Goal: Navigation & Orientation: Find specific page/section

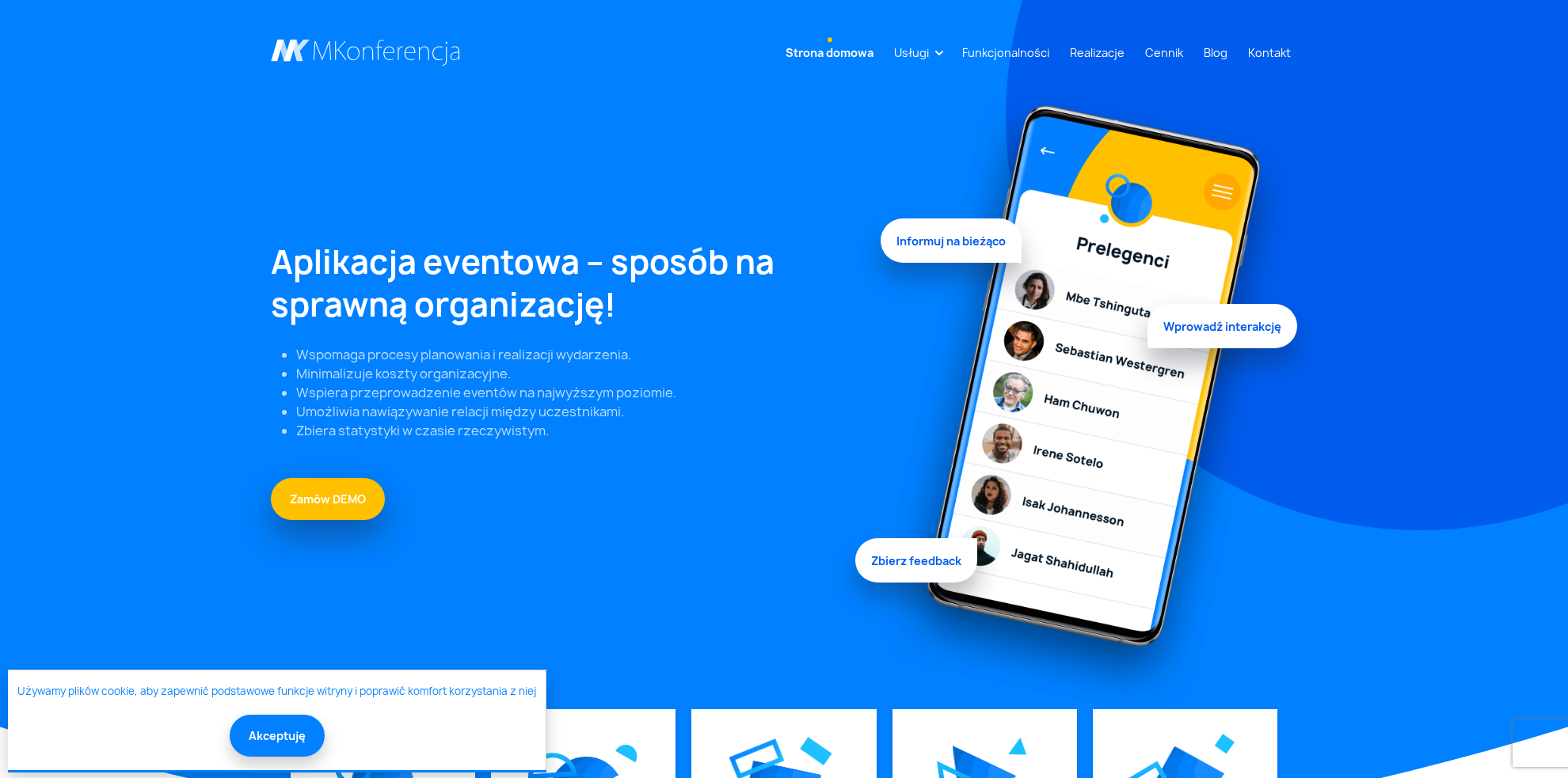
click at [269, 736] on button "Akceptuję" at bounding box center [277, 735] width 95 height 42
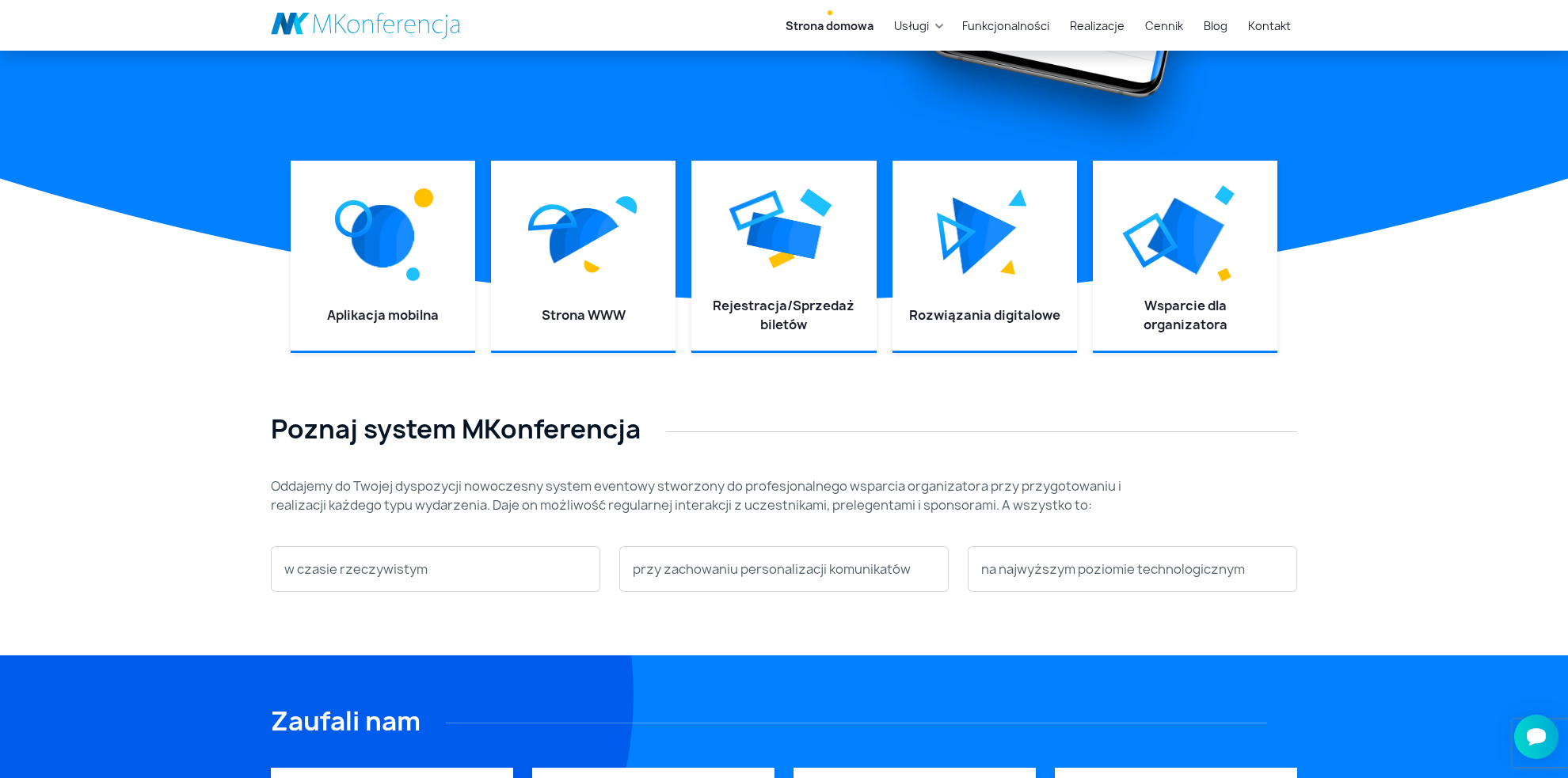
scroll to position [633, 0]
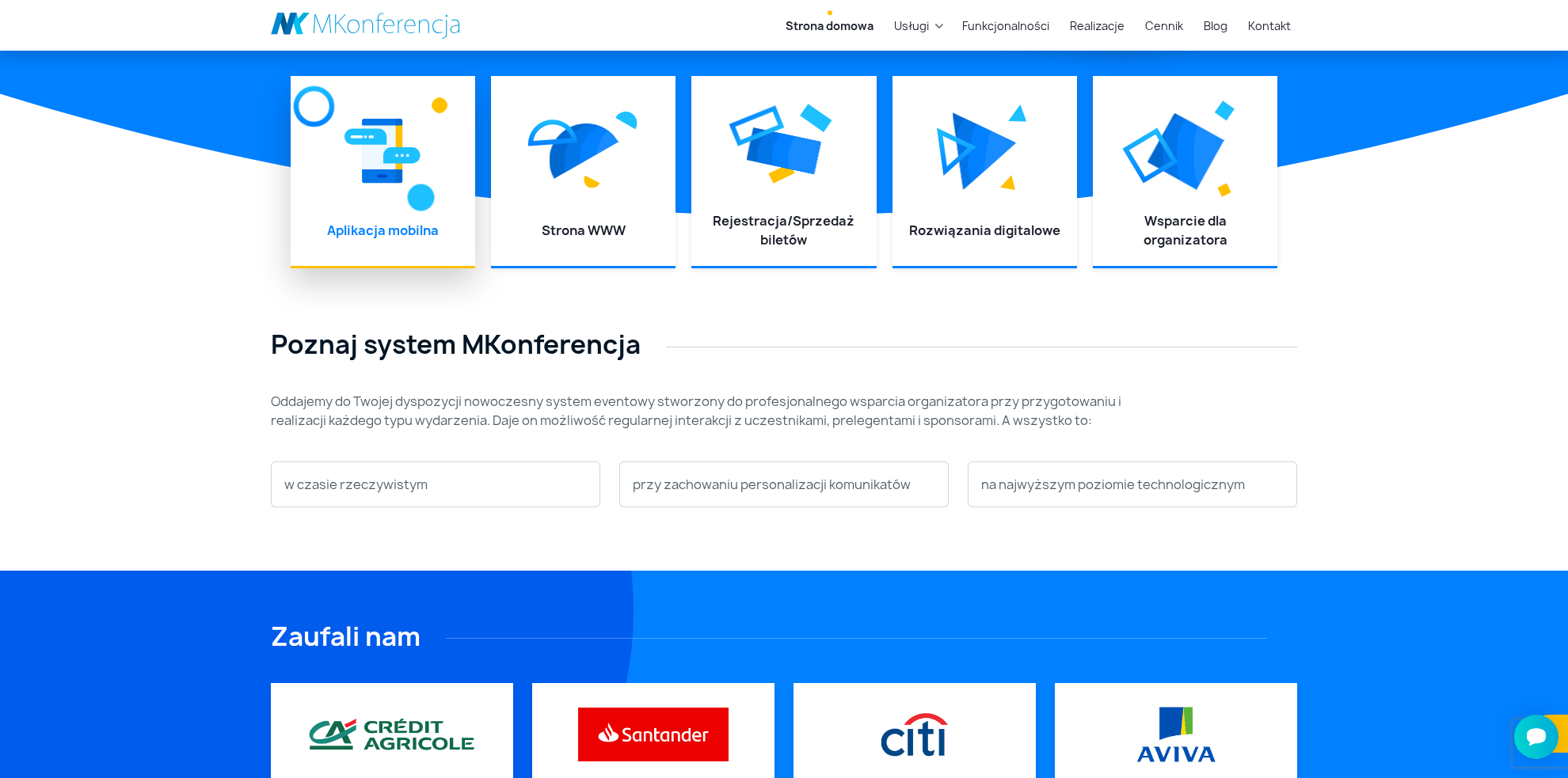
click at [406, 209] on div at bounding box center [383, 150] width 153 height 119
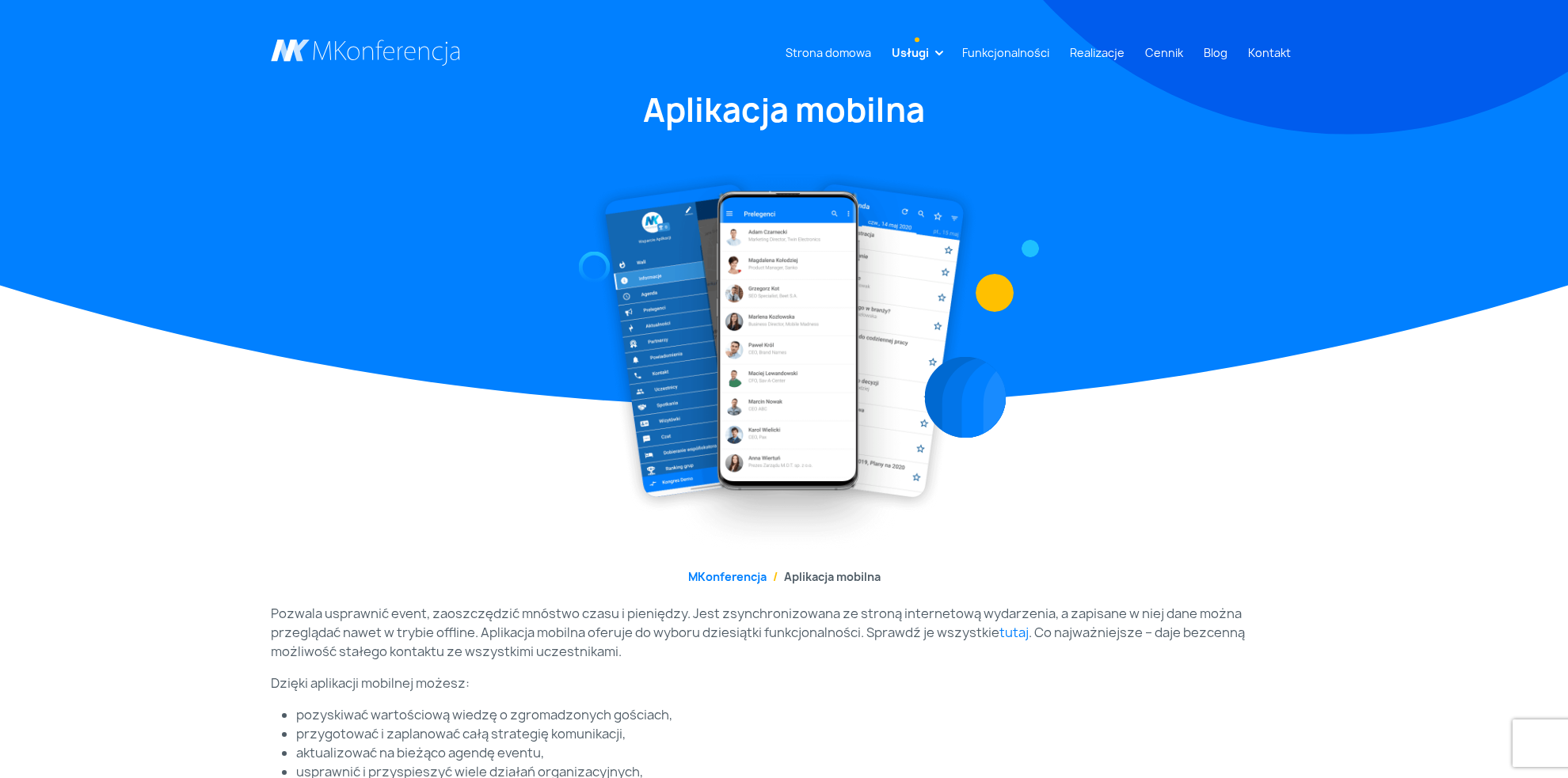
click at [821, 580] on li "Aplikacja mobilna" at bounding box center [823, 577] width 114 height 17
click at [726, 580] on link "MKonferencja" at bounding box center [727, 577] width 78 height 15
